Goal: Communication & Community: Share content

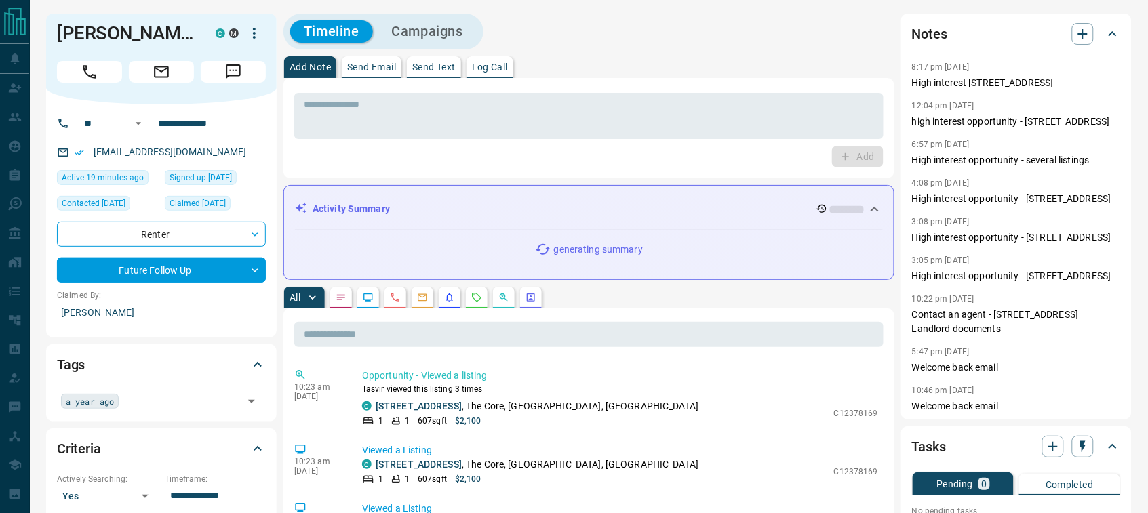
click at [363, 73] on button "Send Email" at bounding box center [372, 67] width 60 height 22
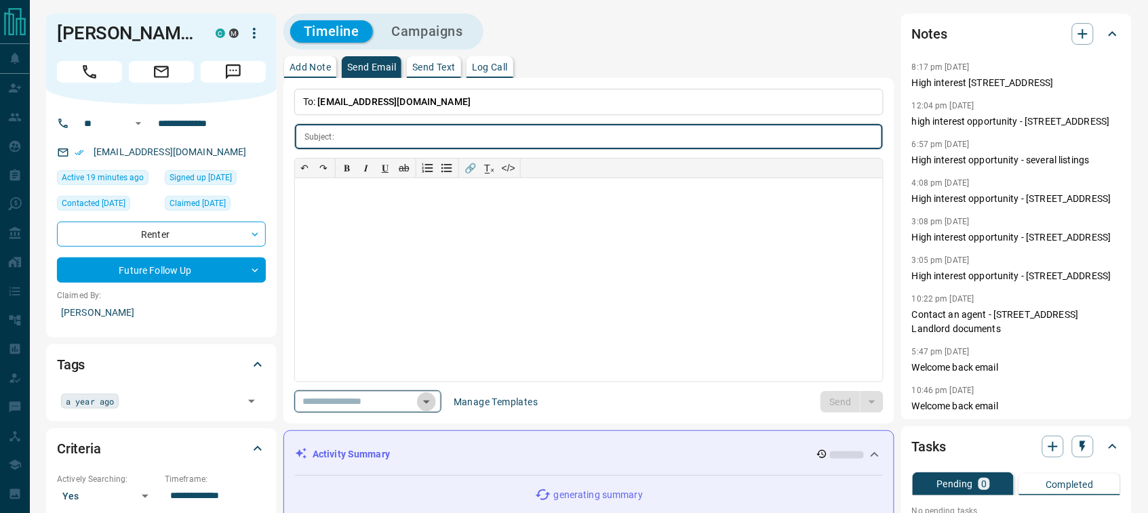
click at [435, 405] on icon "Open" at bounding box center [426, 402] width 16 height 16
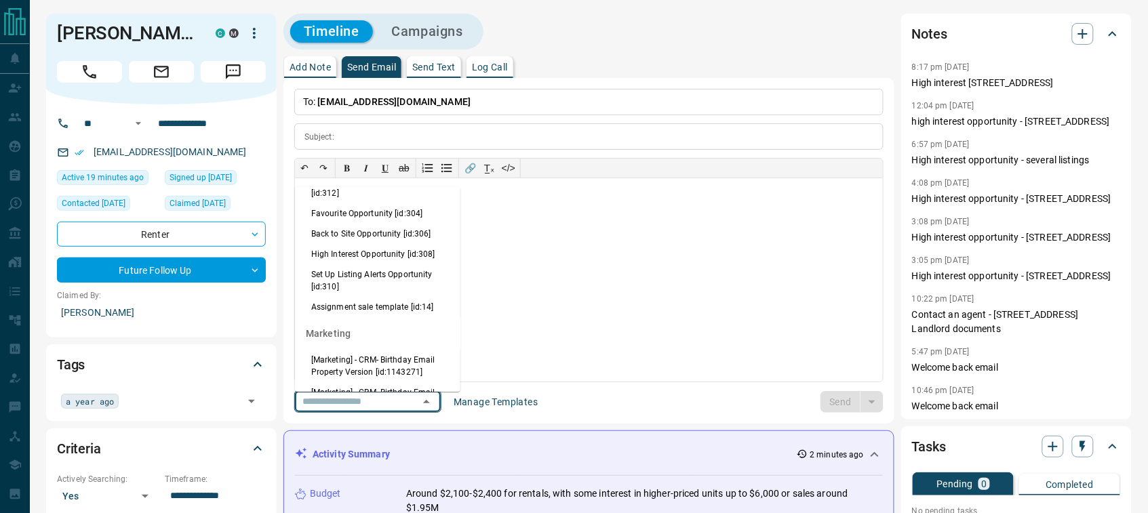
scroll to position [1377, 0]
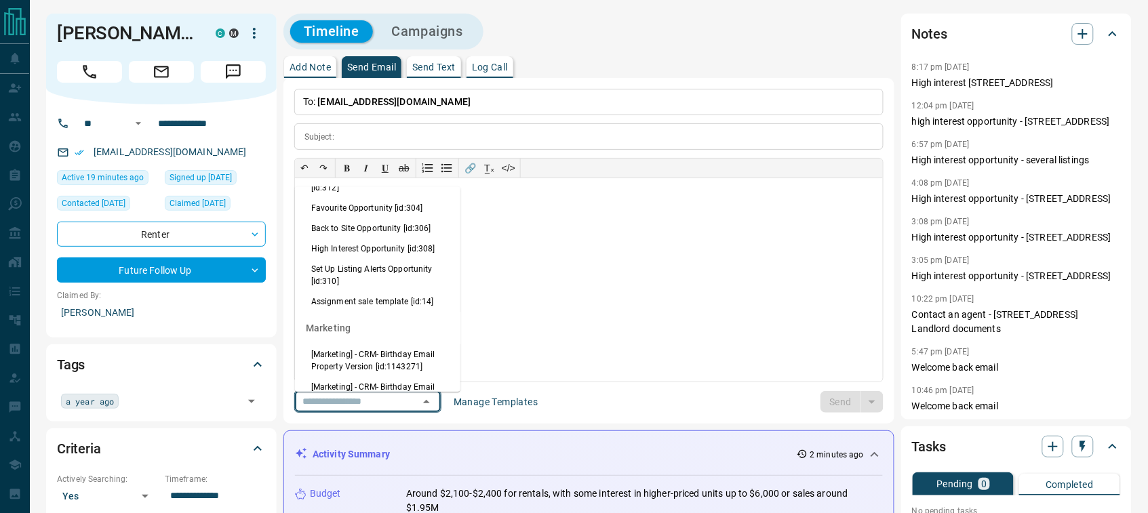
drag, startPoint x: 354, startPoint y: 321, endPoint x: 378, endPoint y: 305, distance: 28.4
click at [354, 259] on li "High Interest Opportunity [id:308]" at bounding box center [377, 249] width 165 height 20
type input "**********"
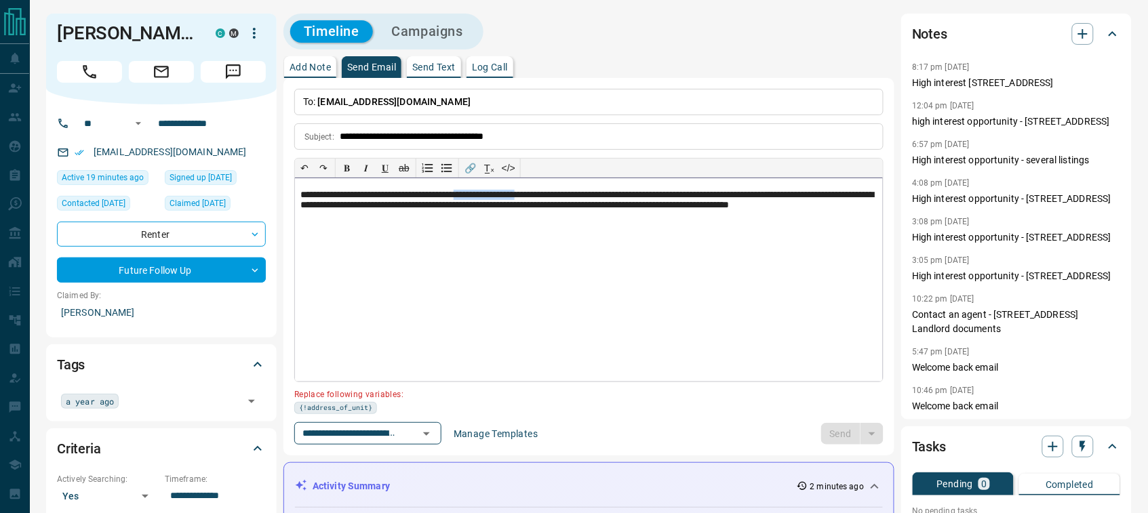
drag, startPoint x: 566, startPoint y: 197, endPoint x: 490, endPoint y: 199, distance: 76.0
click at [490, 199] on p "**********" at bounding box center [588, 208] width 577 height 36
paste div
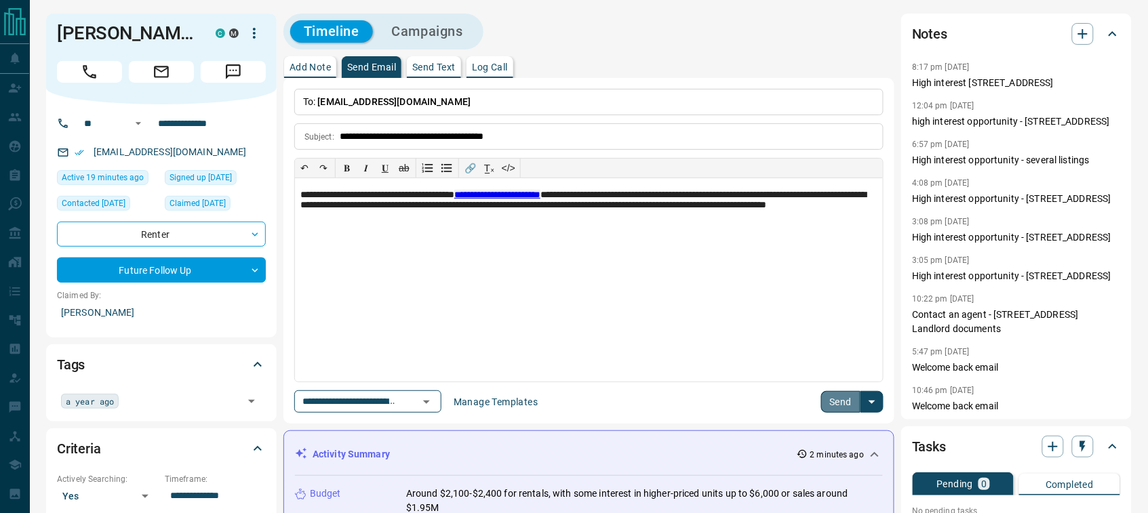
click at [831, 399] on button "Send" at bounding box center [841, 402] width 40 height 22
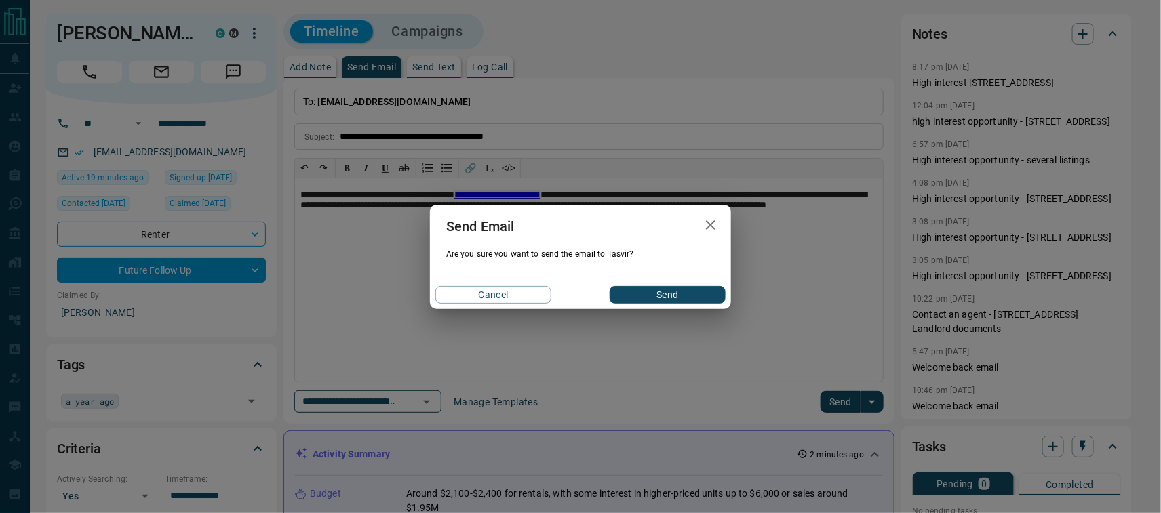
click at [688, 290] on button "Send" at bounding box center [668, 295] width 116 height 18
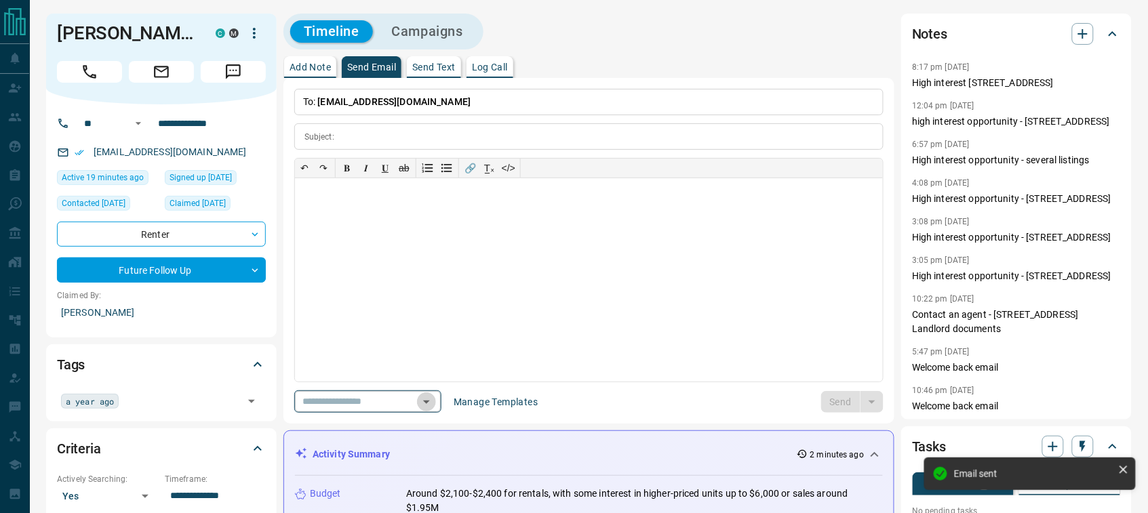
drag, startPoint x: 447, startPoint y: 403, endPoint x: 445, endPoint y: 393, distance: 10.5
click at [435, 403] on icon "Open" at bounding box center [426, 402] width 16 height 16
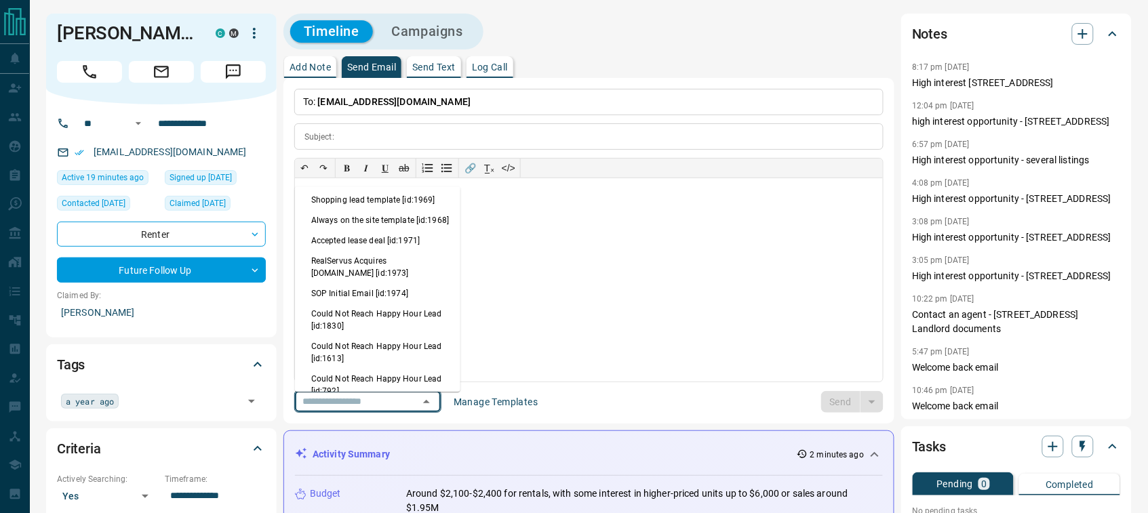
scroll to position [995, 0]
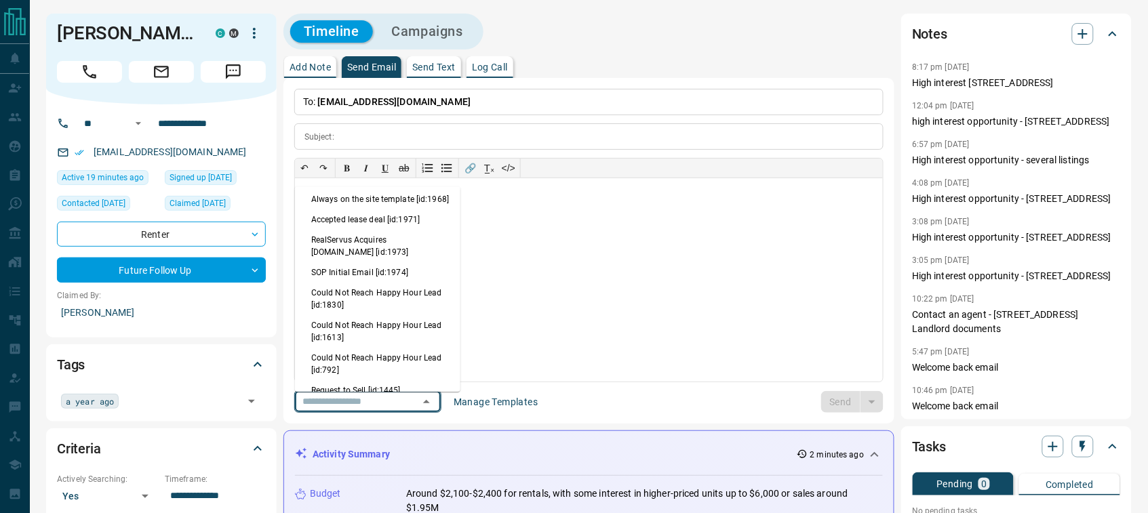
click at [372, 210] on li "Always on the site template [id:1968]" at bounding box center [377, 199] width 165 height 20
type input "**********"
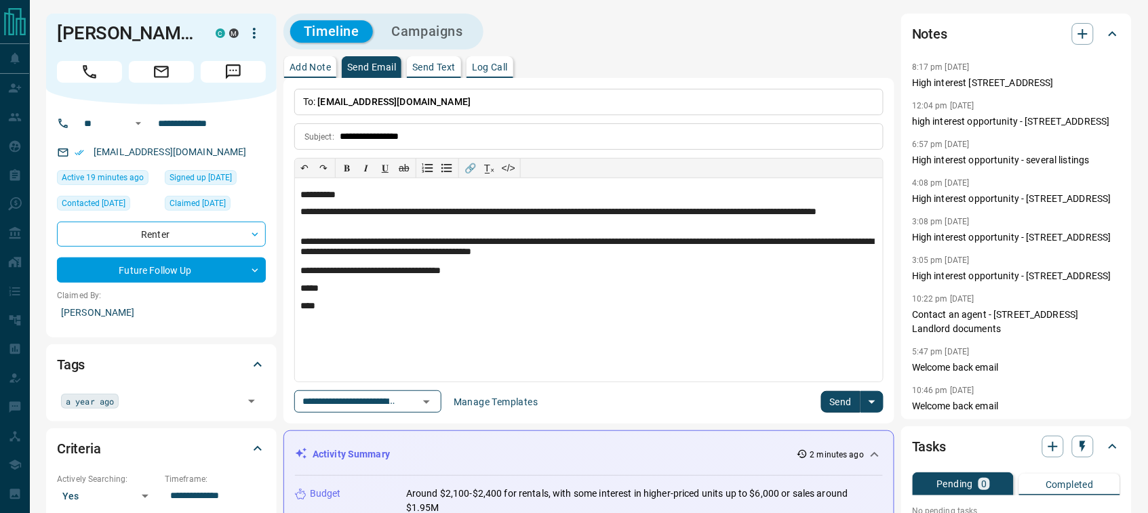
click at [837, 397] on button "Send" at bounding box center [841, 402] width 40 height 22
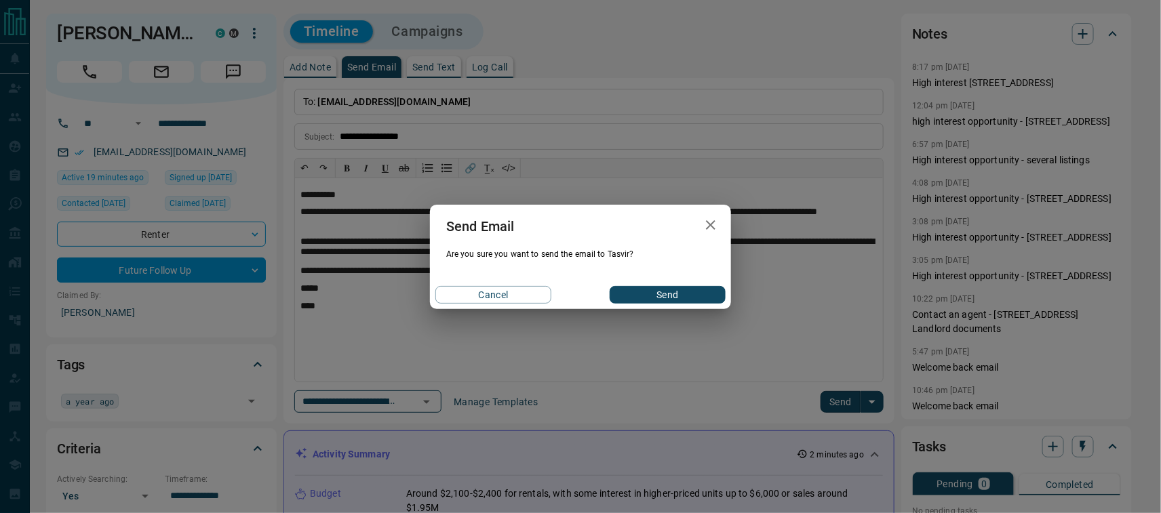
click at [652, 294] on button "Send" at bounding box center [668, 295] width 116 height 18
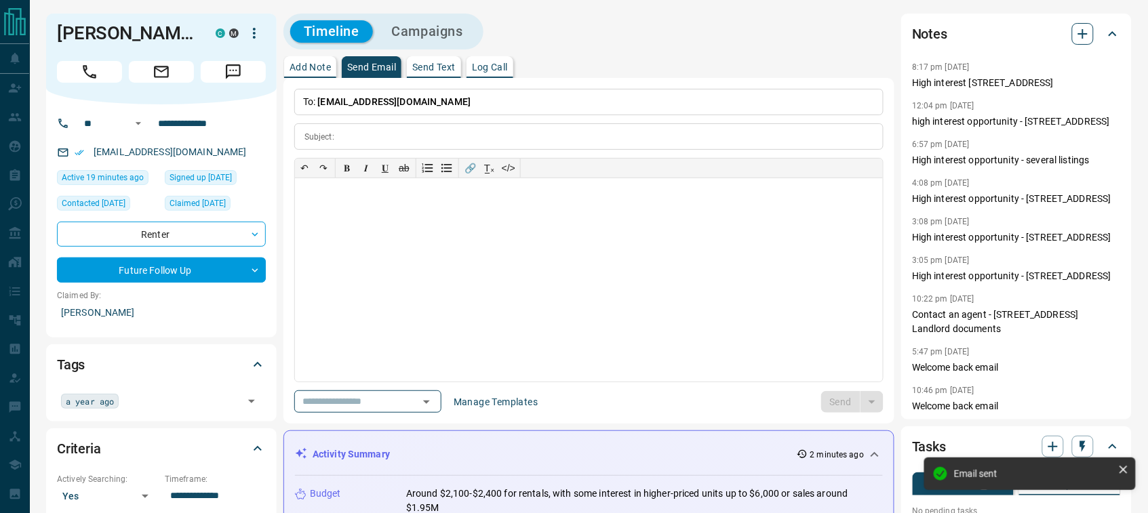
click at [1082, 33] on icon "button" at bounding box center [1083, 34] width 16 height 16
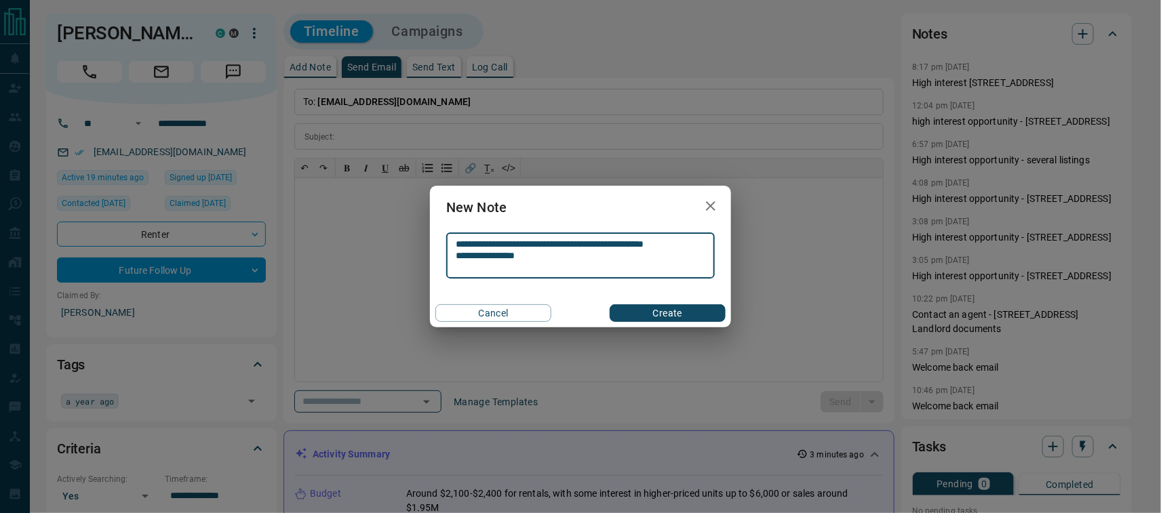
type textarea "**********"
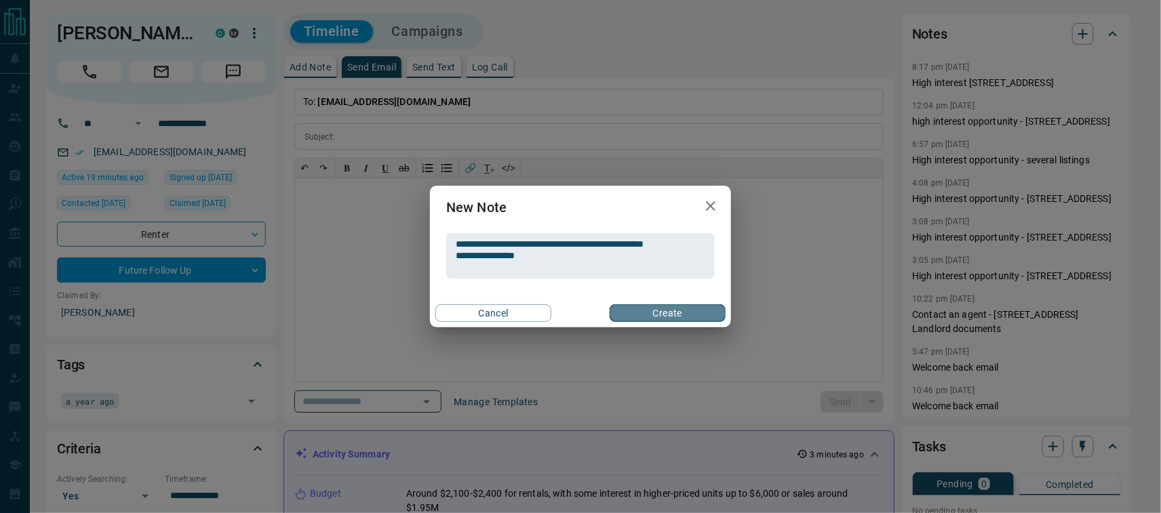
click at [680, 316] on button "Create" at bounding box center [668, 313] width 116 height 18
